Goal: Transaction & Acquisition: Subscribe to service/newsletter

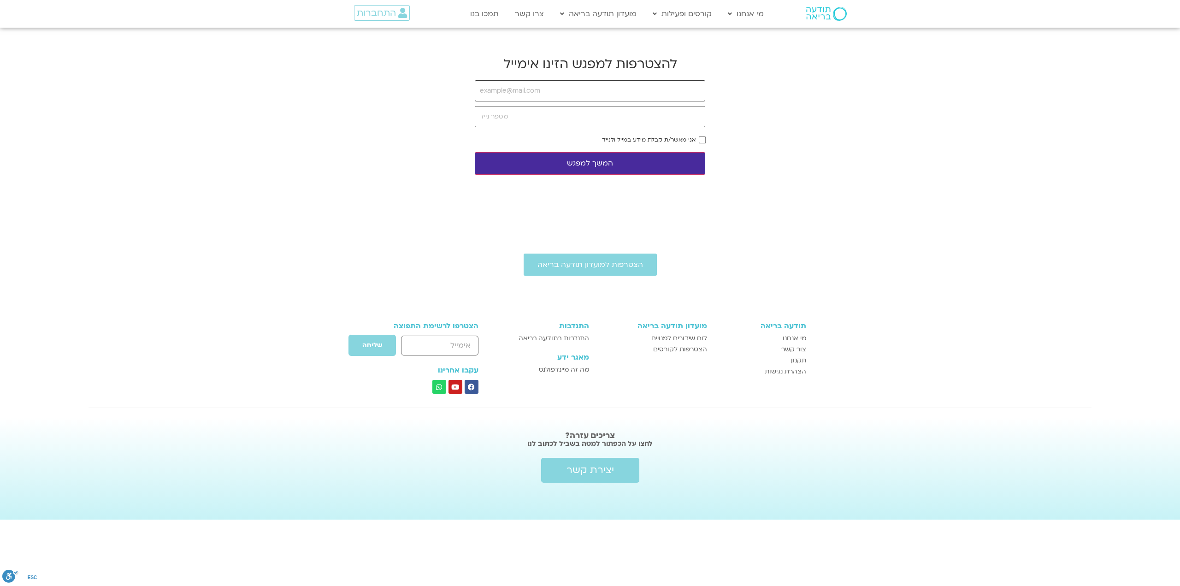
click at [678, 93] on input "email" at bounding box center [590, 90] width 230 height 21
click at [614, 257] on link "הצטרפות למועדון תודעה בריאה" at bounding box center [589, 264] width 133 height 22
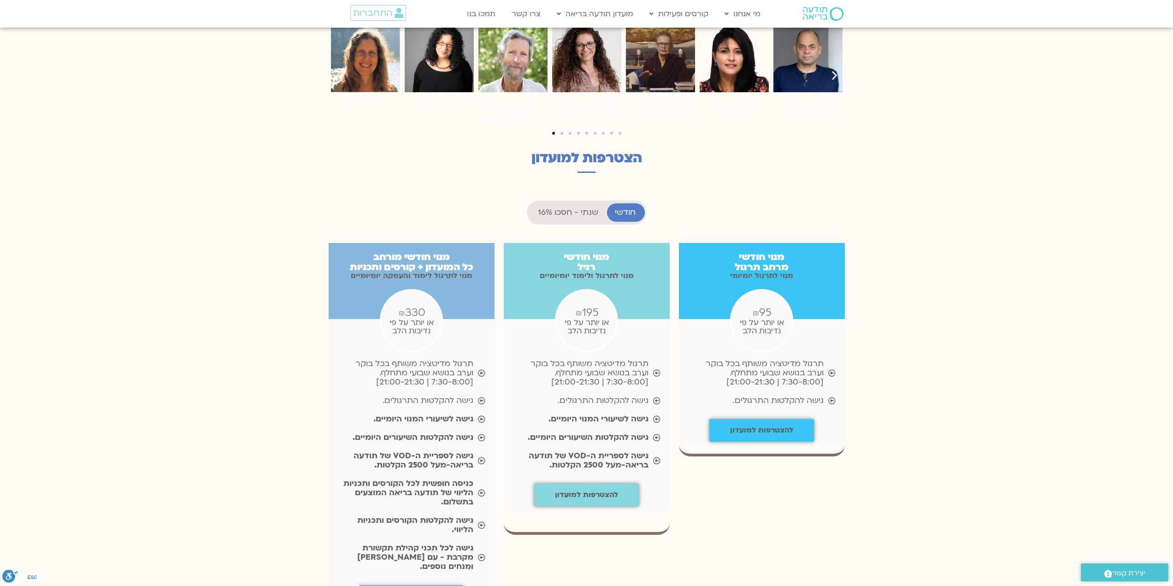
scroll to position [783, 0]
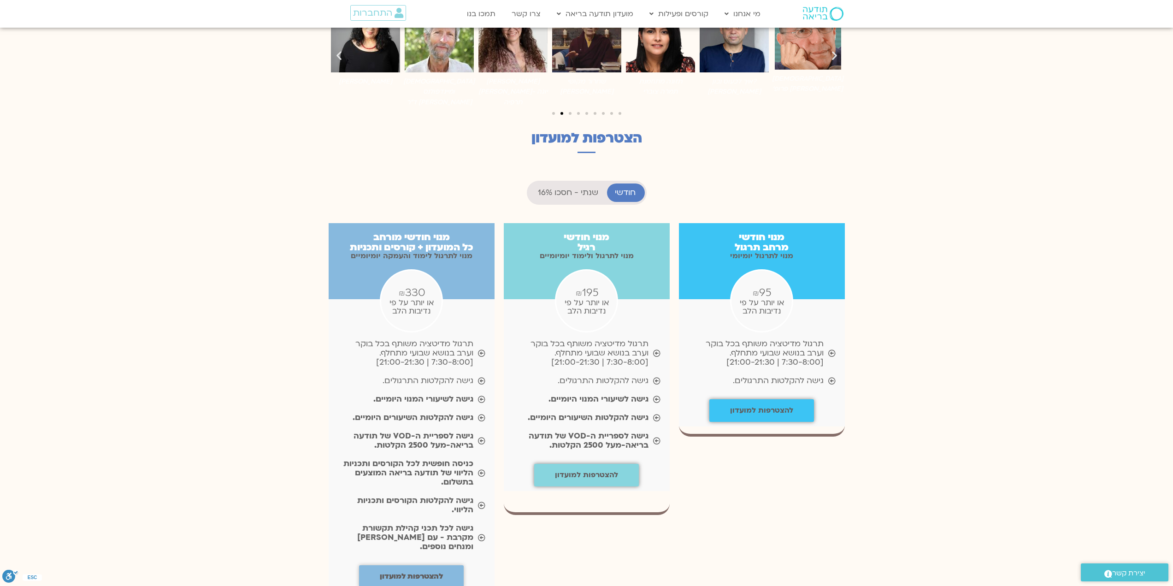
click at [592, 188] on span "שנתי - חסכו 16%" at bounding box center [568, 192] width 60 height 9
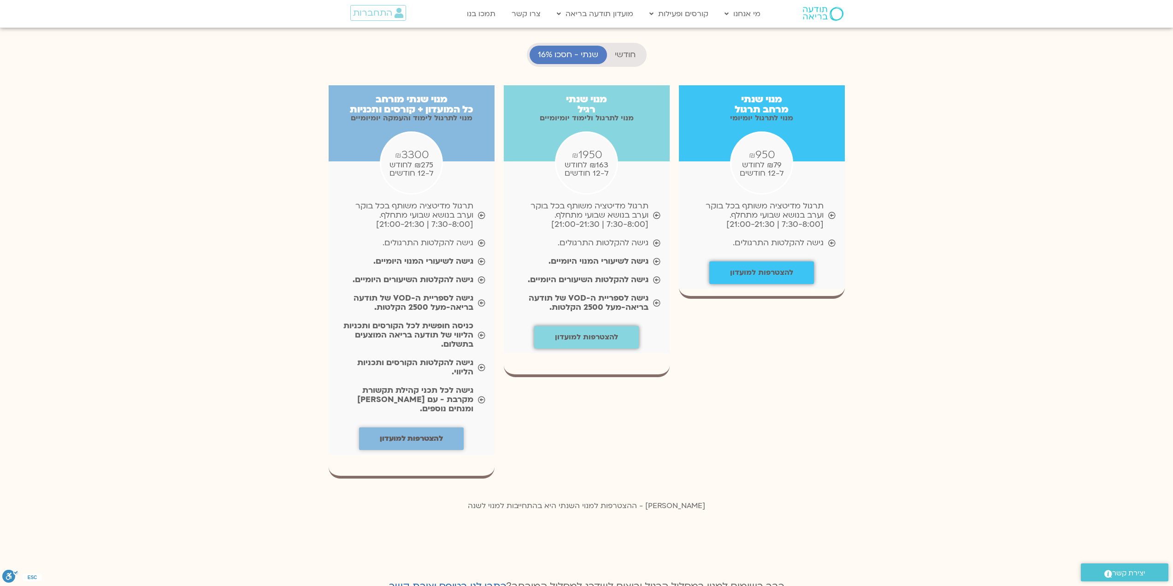
scroll to position [922, 0]
